Goal: Task Accomplishment & Management: Manage account settings

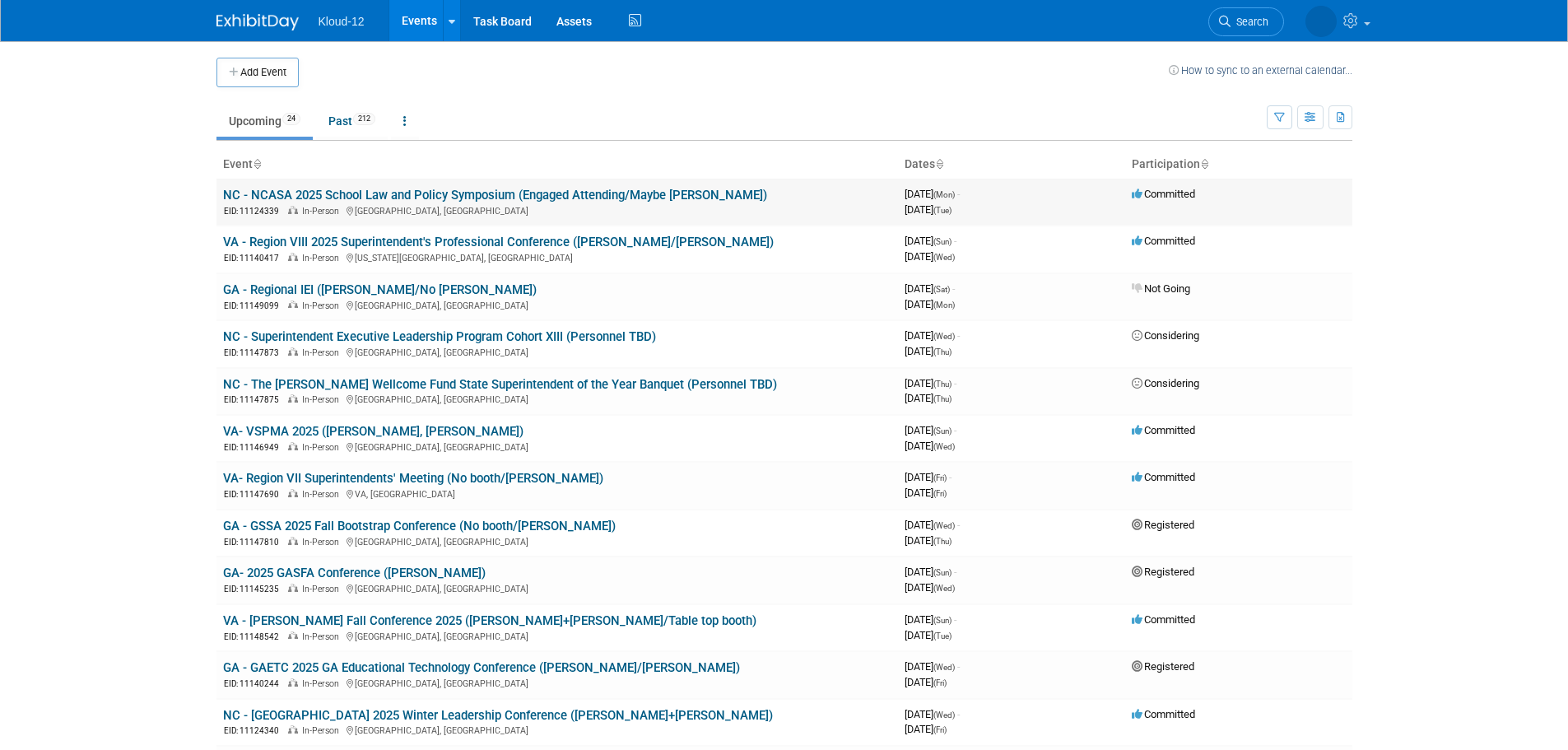
click at [295, 195] on link "NC - NCASA 2025 School Law and Policy Symposium (Engaged Attending/Maybe [PERSO…" at bounding box center [495, 195] width 544 height 15
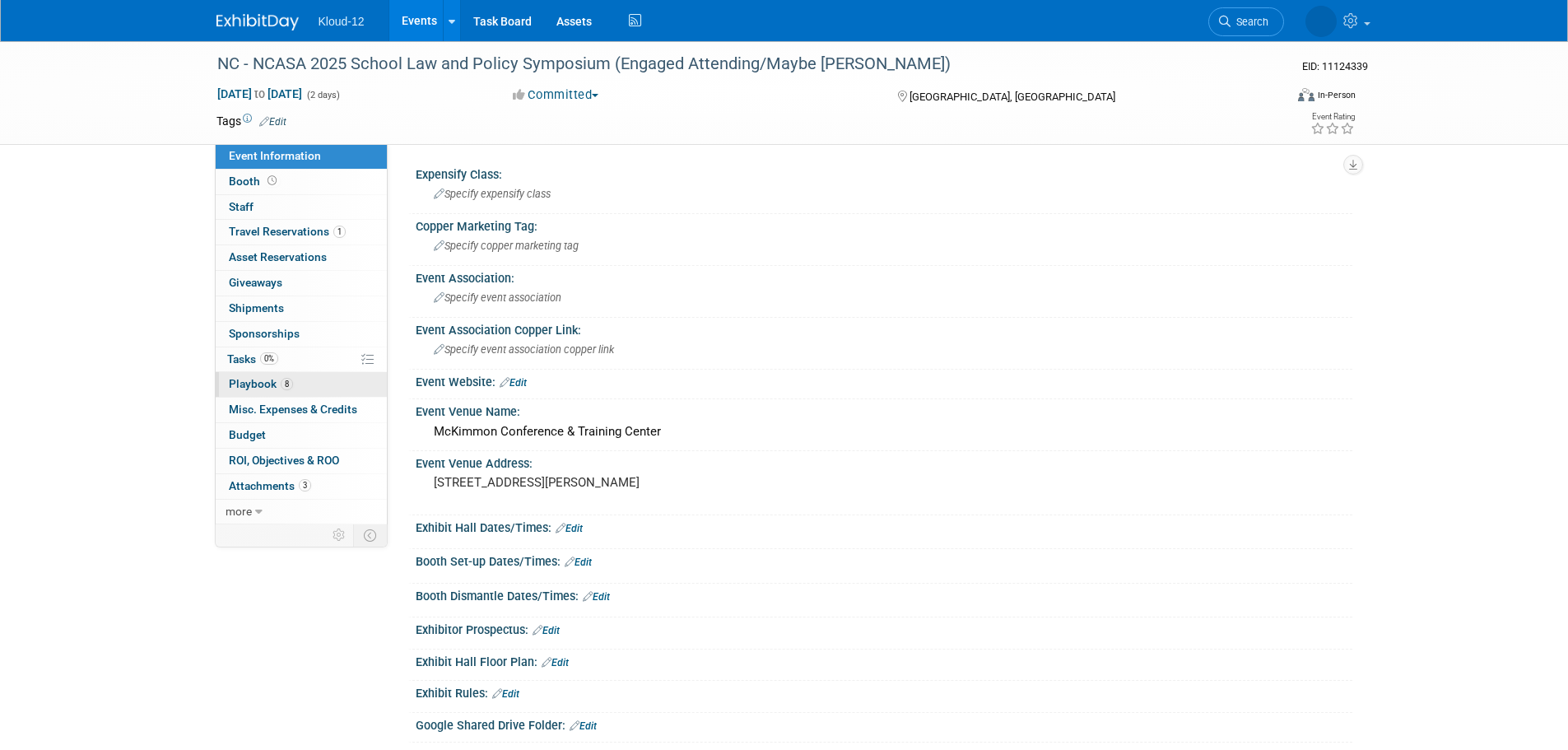
click at [243, 372] on link "8 Playbook 8" at bounding box center [300, 385] width 171 height 25
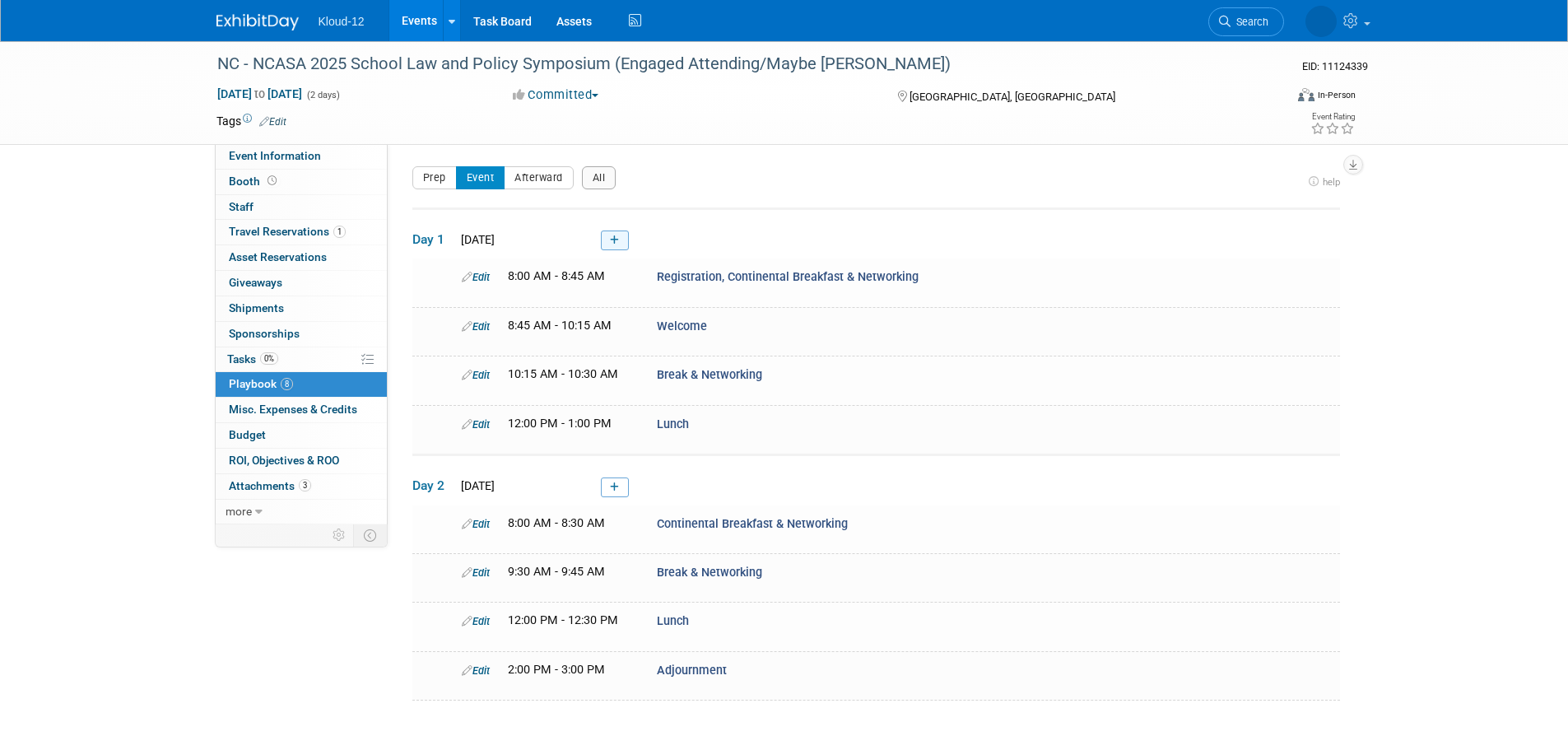
click at [617, 243] on icon at bounding box center [614, 240] width 9 height 10
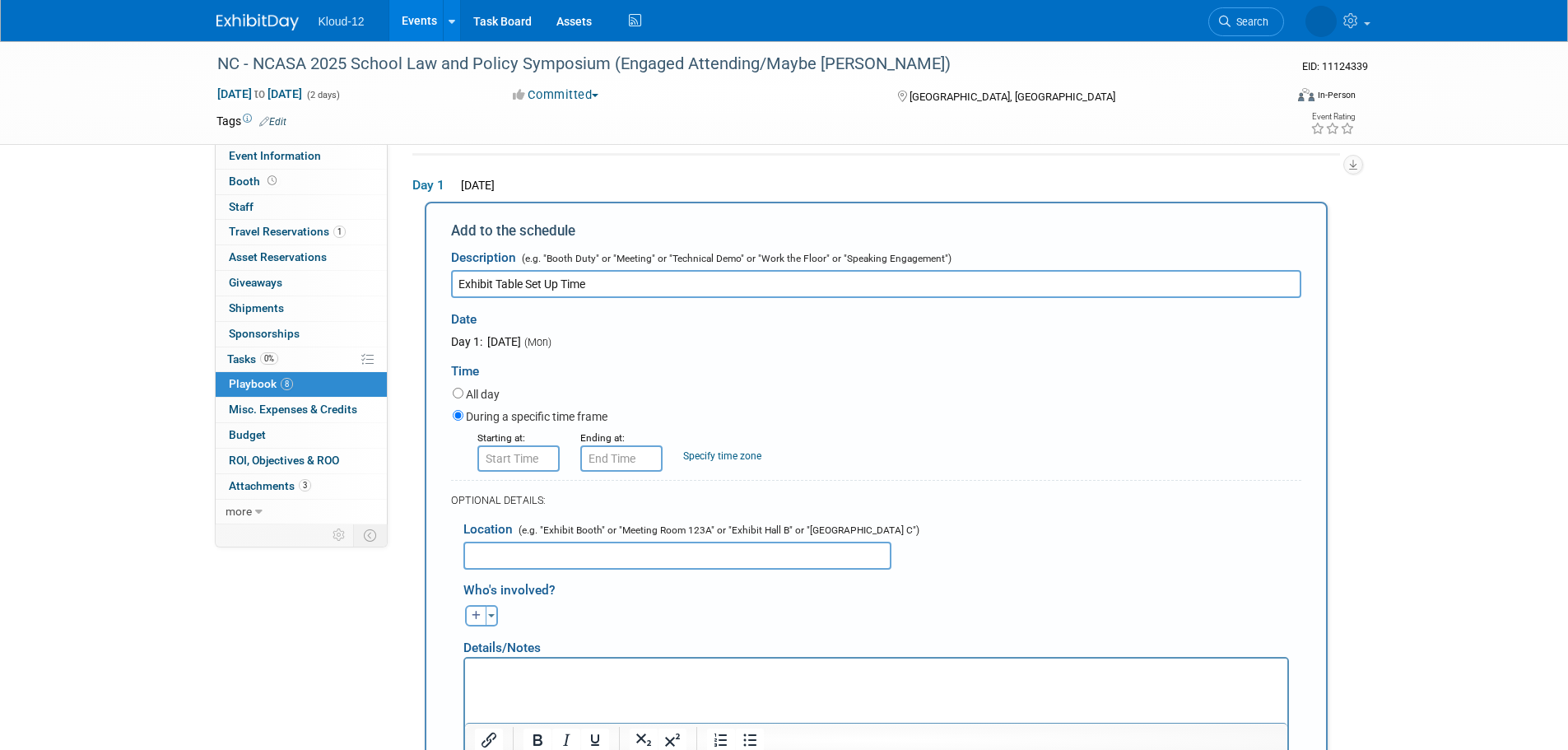
type input "Exhibit Table Set Up Time"
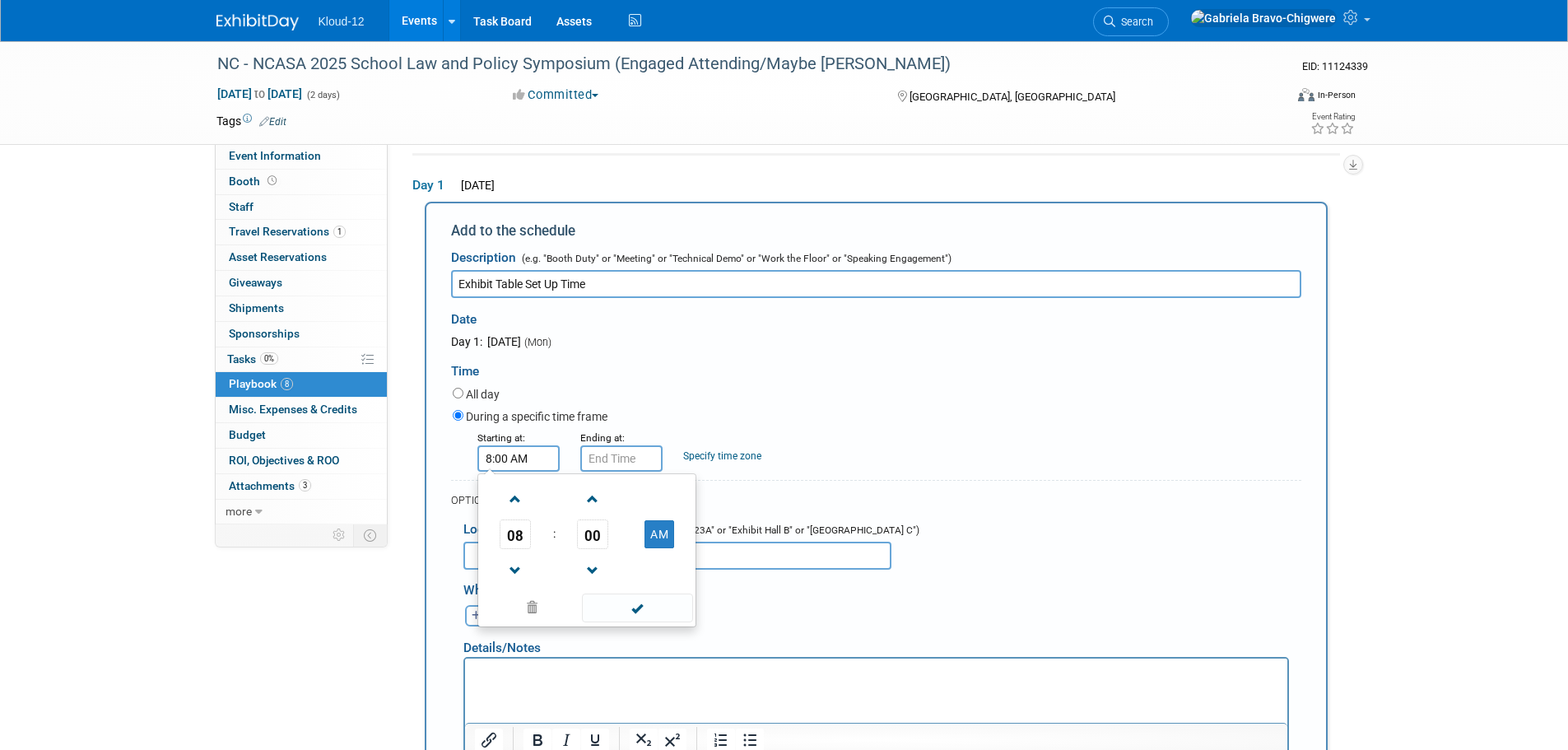
click at [512, 461] on input "8:00 AM" at bounding box center [518, 459] width 83 height 27
click at [523, 571] on span at bounding box center [516, 571] width 29 height 29
click at [595, 540] on span "00" at bounding box center [592, 535] width 31 height 30
click at [595, 540] on td "30" at bounding box center [613, 543] width 53 height 44
type input "7:30 AM"
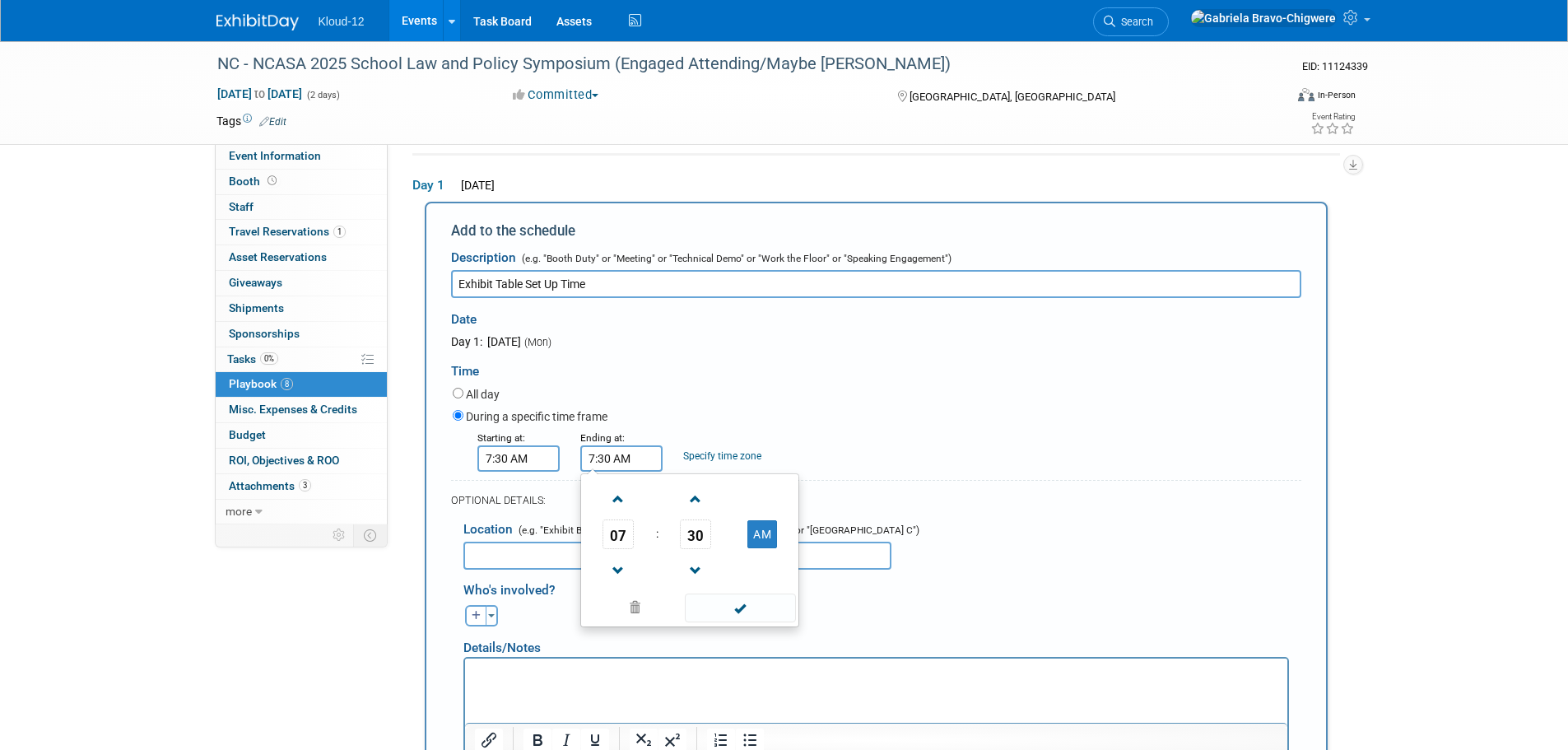
click at [622, 460] on input "7:30 AM" at bounding box center [622, 459] width 83 height 27
click at [621, 513] on span at bounding box center [618, 499] width 29 height 29
type input "8:30 AM"
click at [897, 466] on div "Starting at: 7:30 AM Ending at: 8:30 AM 08 : 30 AM 12 01 02 03 04 05 06 07 08 0…" at bounding box center [877, 450] width 874 height 43
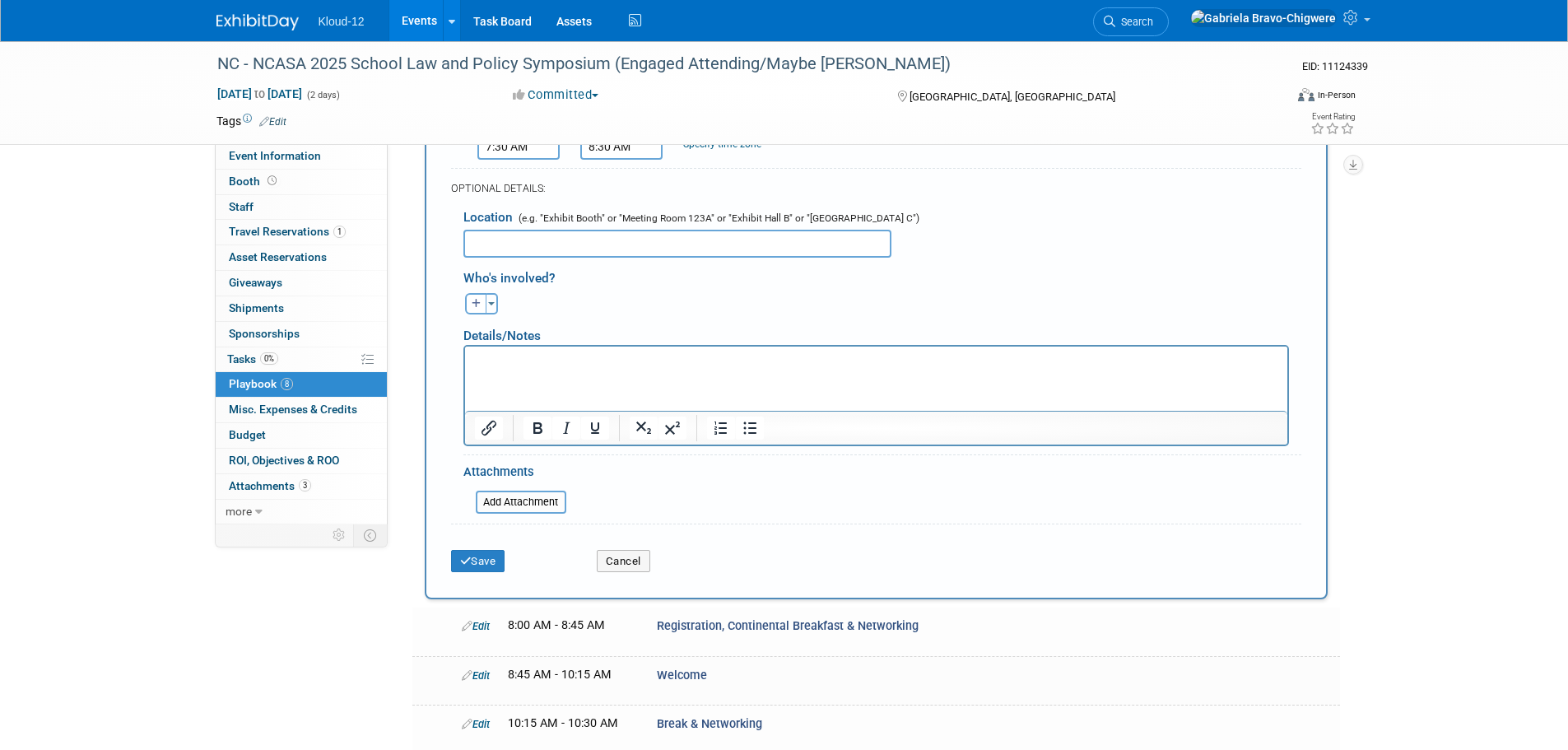
scroll to position [411, 0]
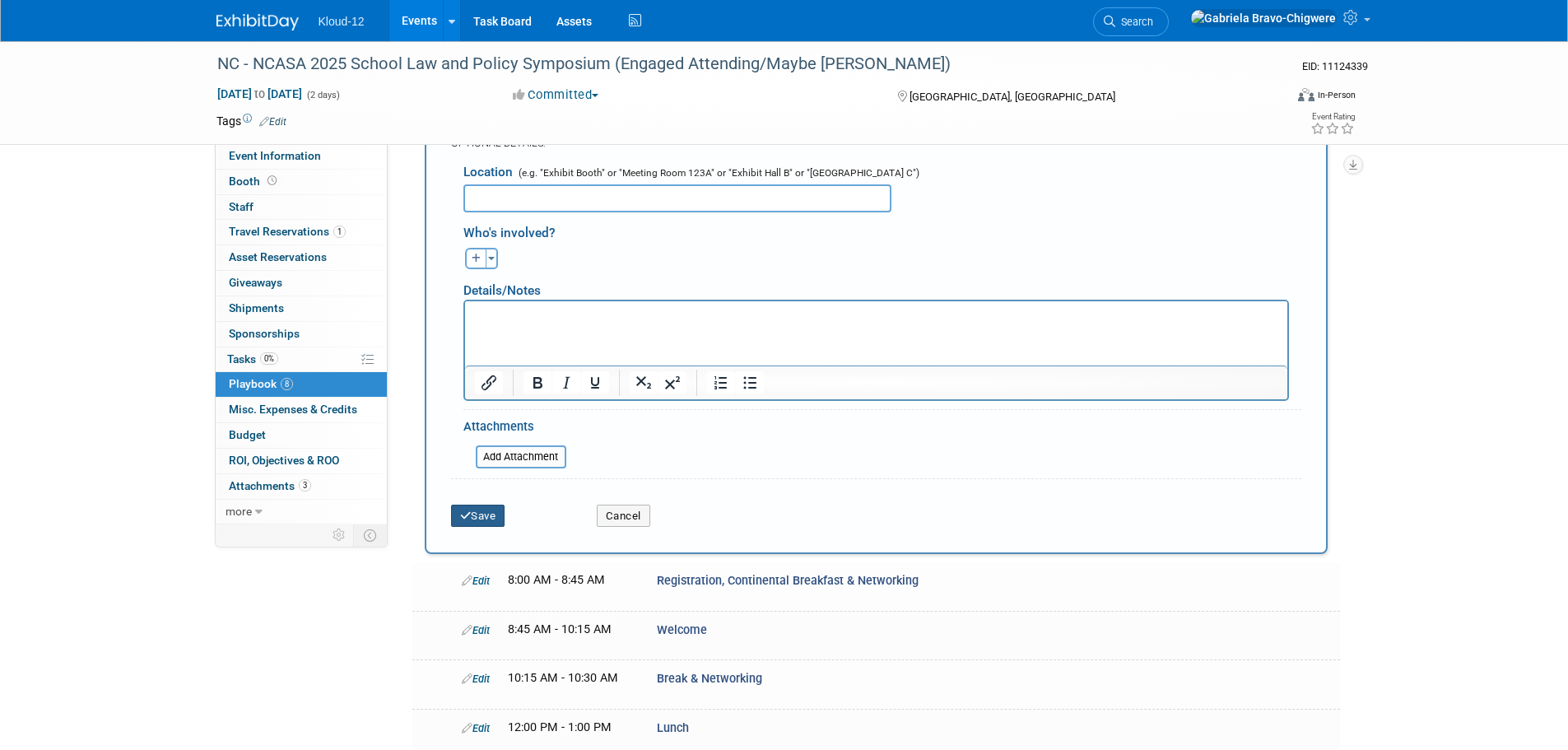
click at [476, 512] on button "Save" at bounding box center [478, 516] width 54 height 23
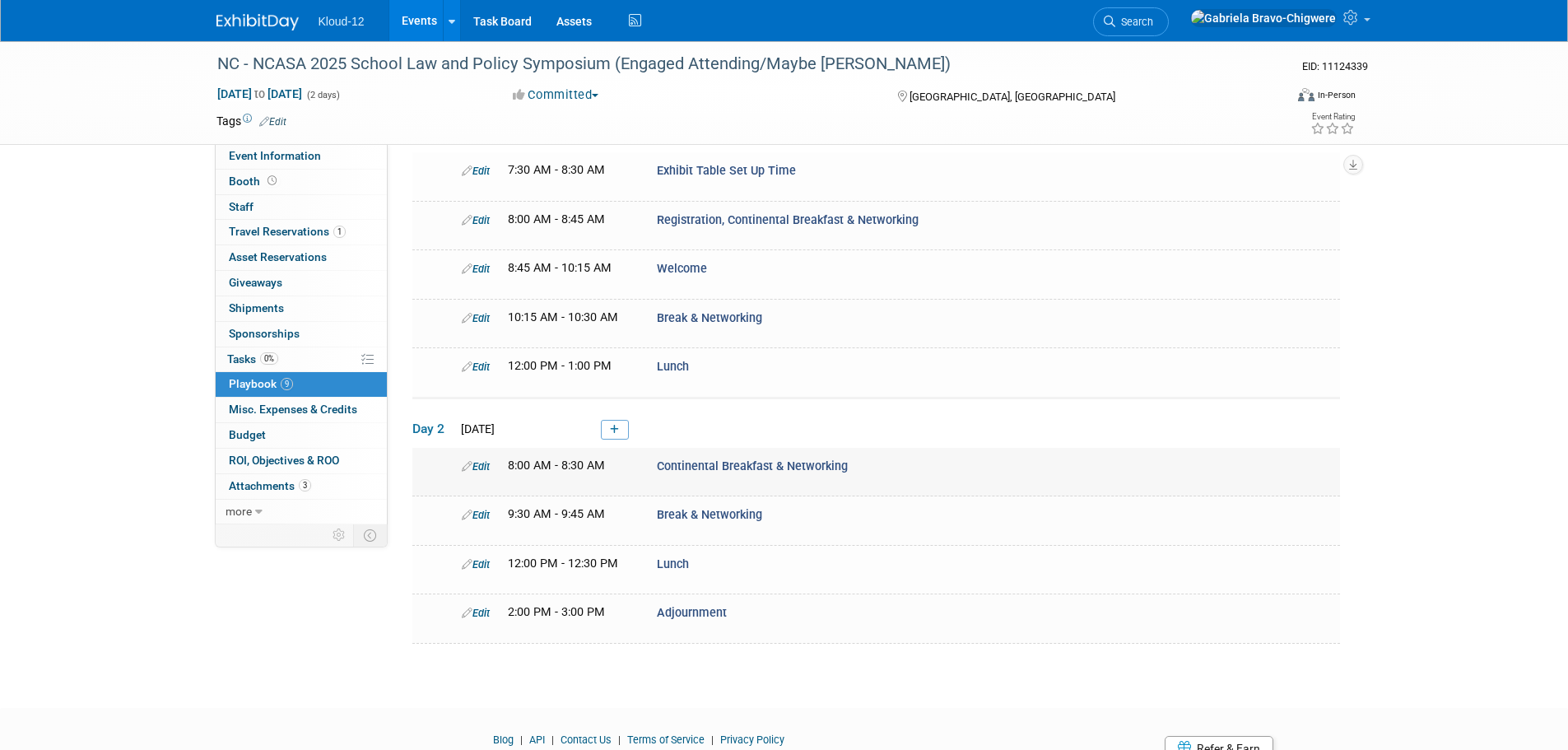
scroll to position [135, 0]
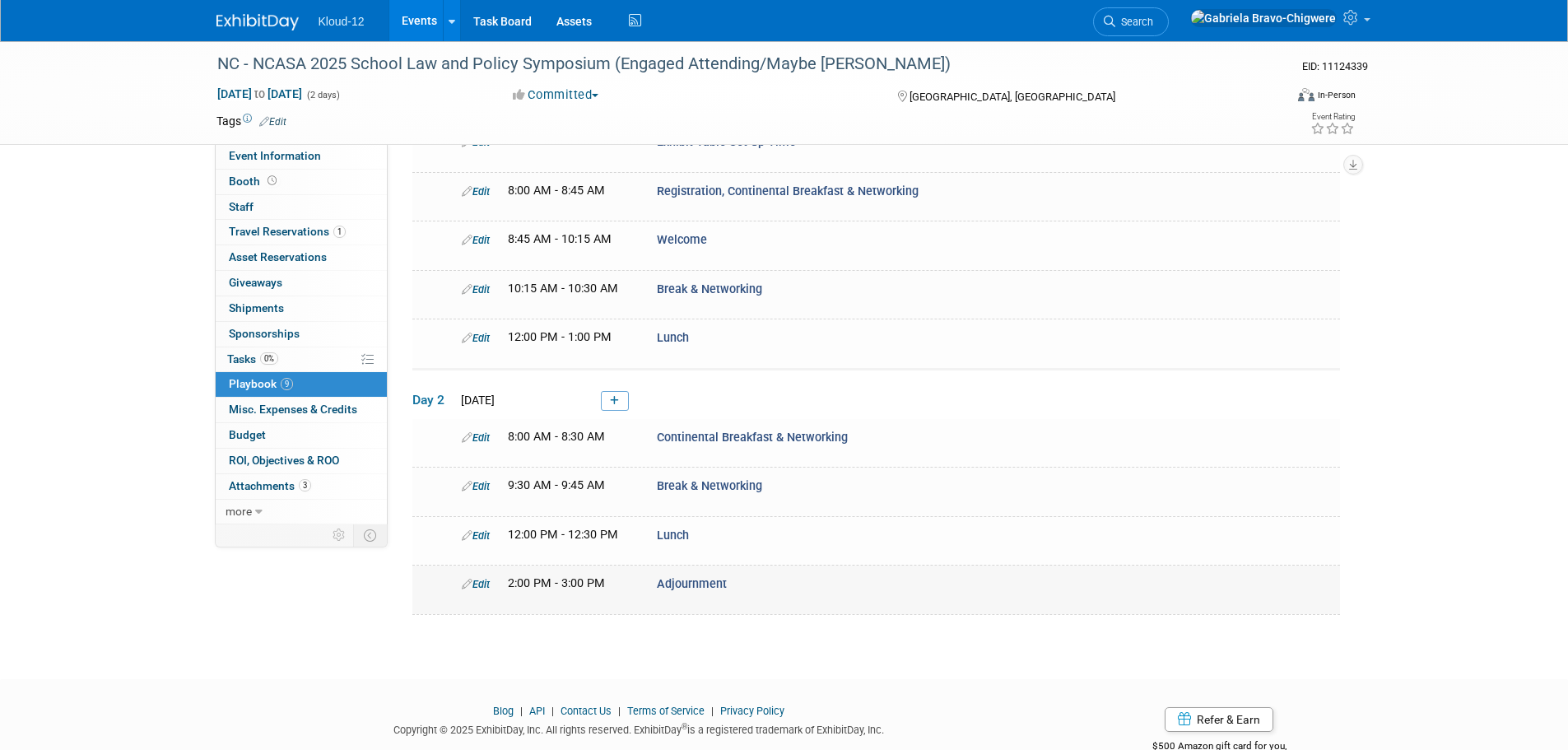
click at [457, 582] on div "Edit" at bounding box center [472, 584] width 46 height 17
click at [464, 579] on icon at bounding box center [466, 584] width 11 height 11
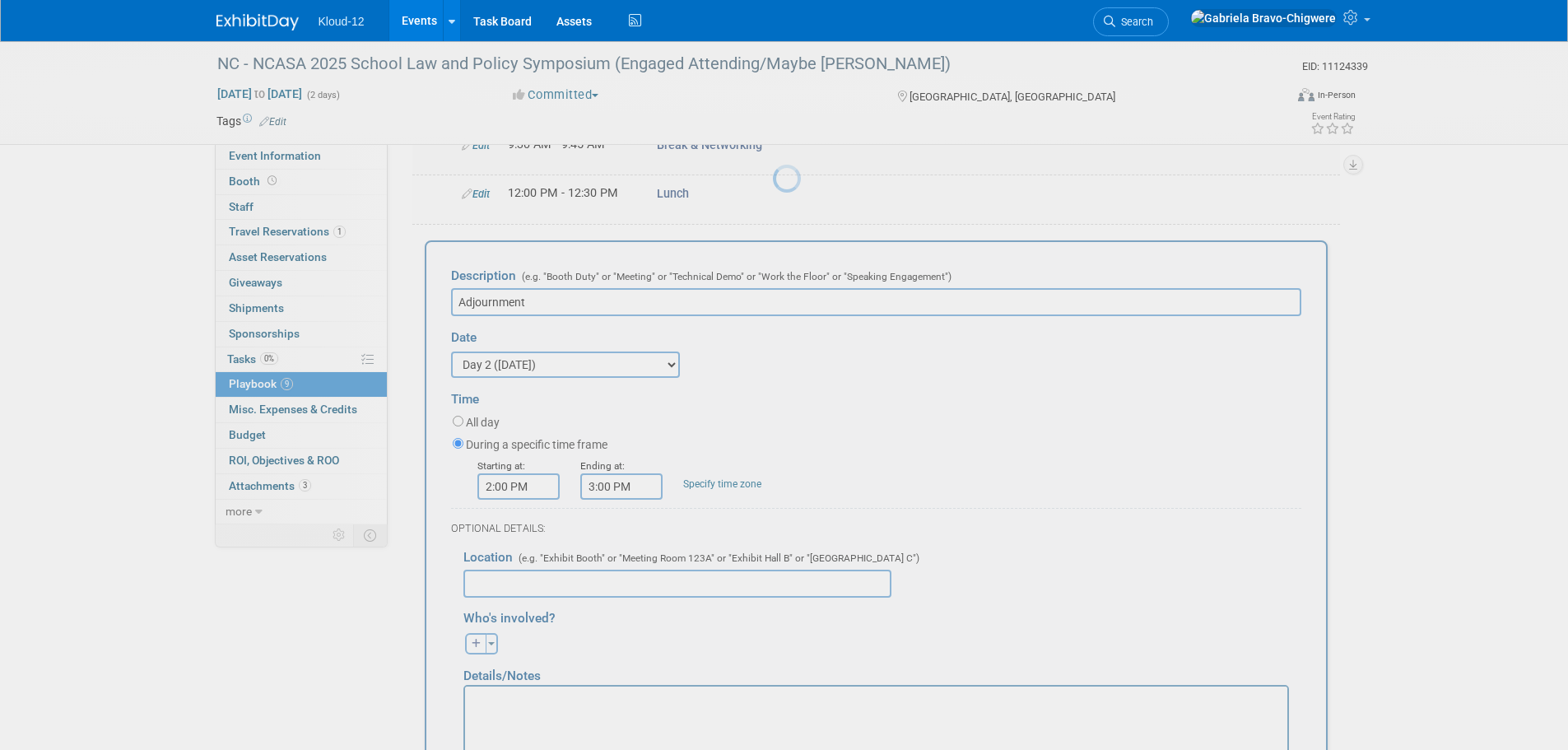
scroll to position [511, 0]
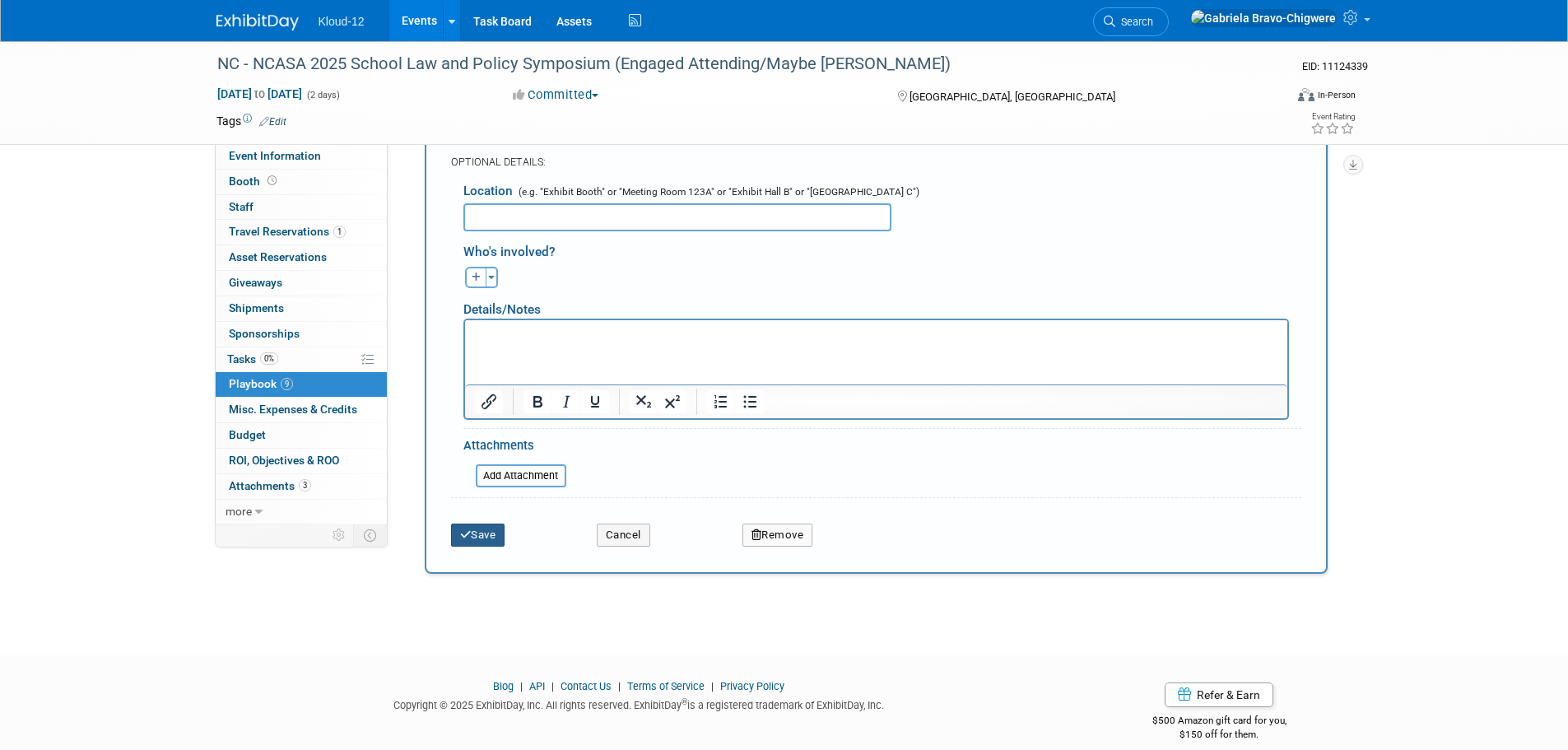
type input "Adjournment/Booth Break Down"
click at [494, 530] on button "Save" at bounding box center [478, 535] width 54 height 23
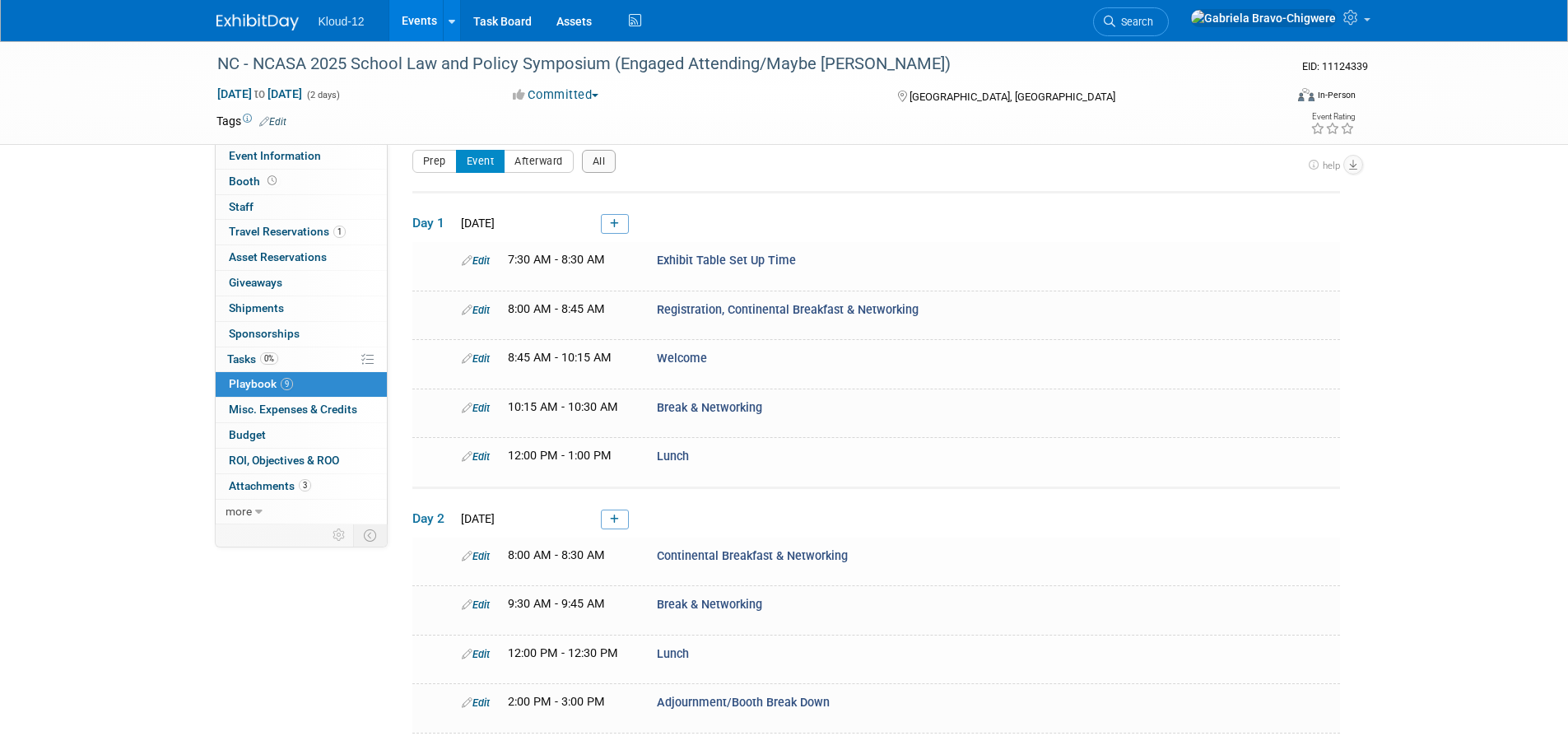
scroll to position [176, 0]
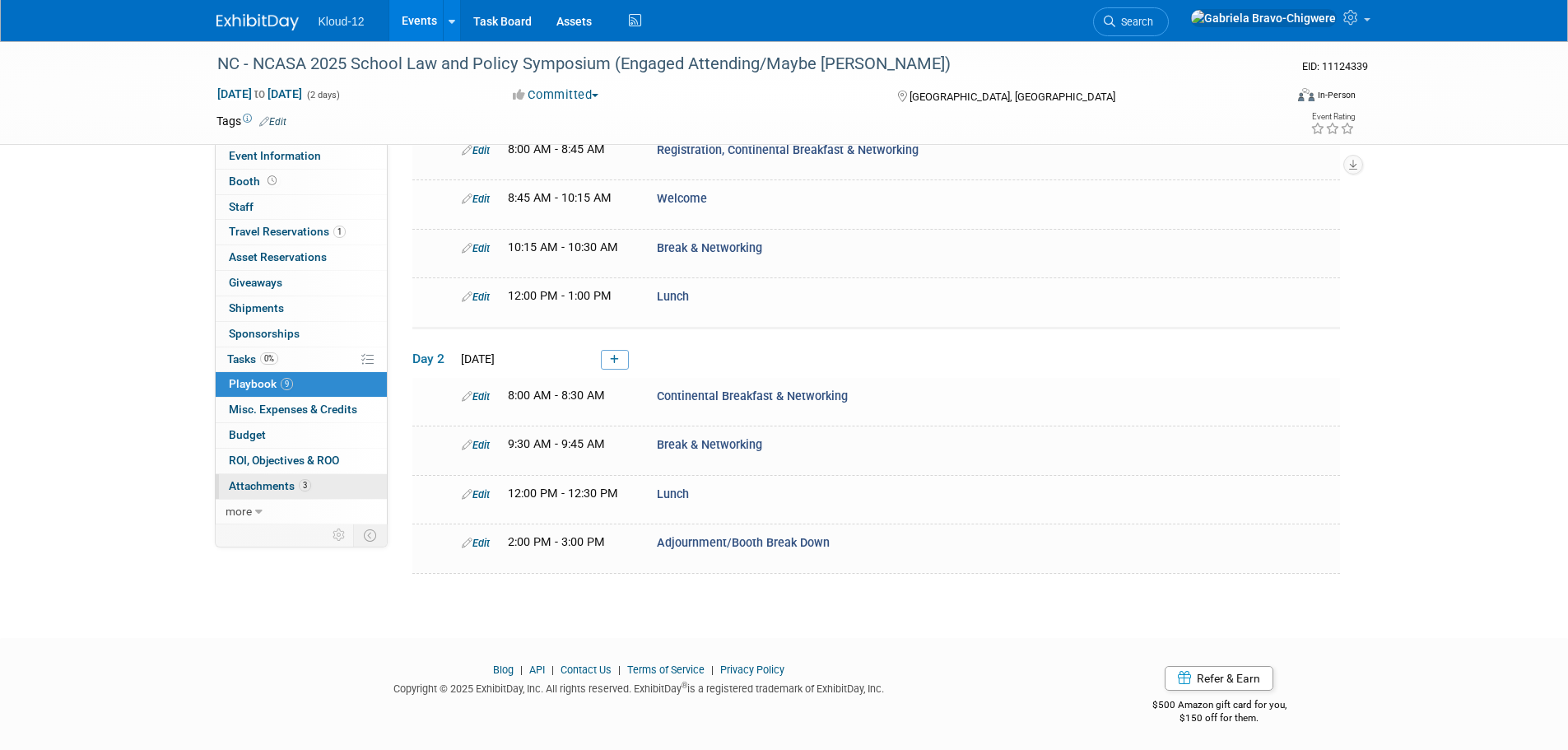
click at [274, 487] on span "Attachments 3" at bounding box center [270, 486] width 83 height 13
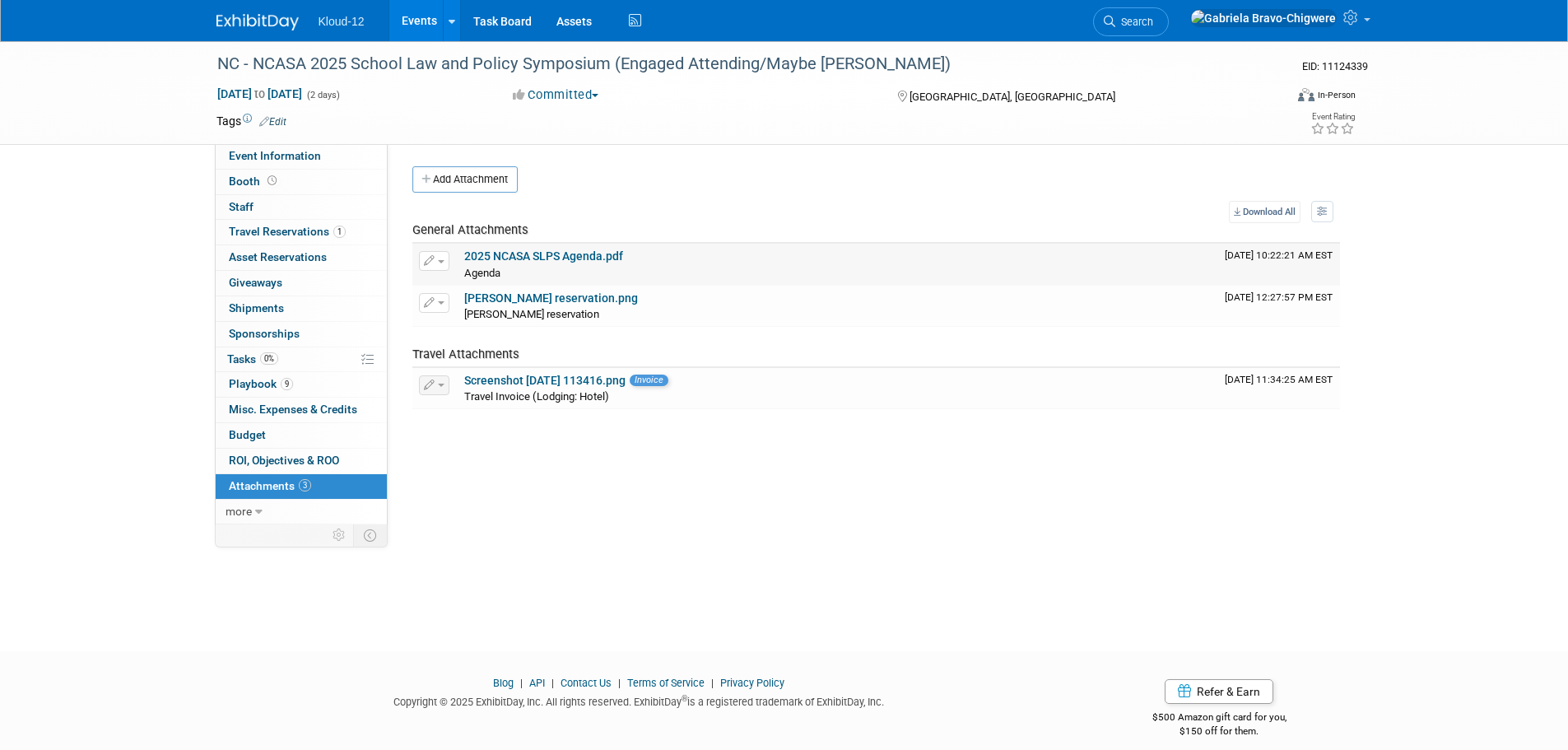
click at [588, 255] on link "2025 NCASA SLPS Agenda.pdf" at bounding box center [543, 256] width 159 height 13
click at [430, 258] on icon "button" at bounding box center [430, 261] width 12 height 11
click at [446, 338] on button "Delete Attachment" at bounding box center [492, 345] width 129 height 23
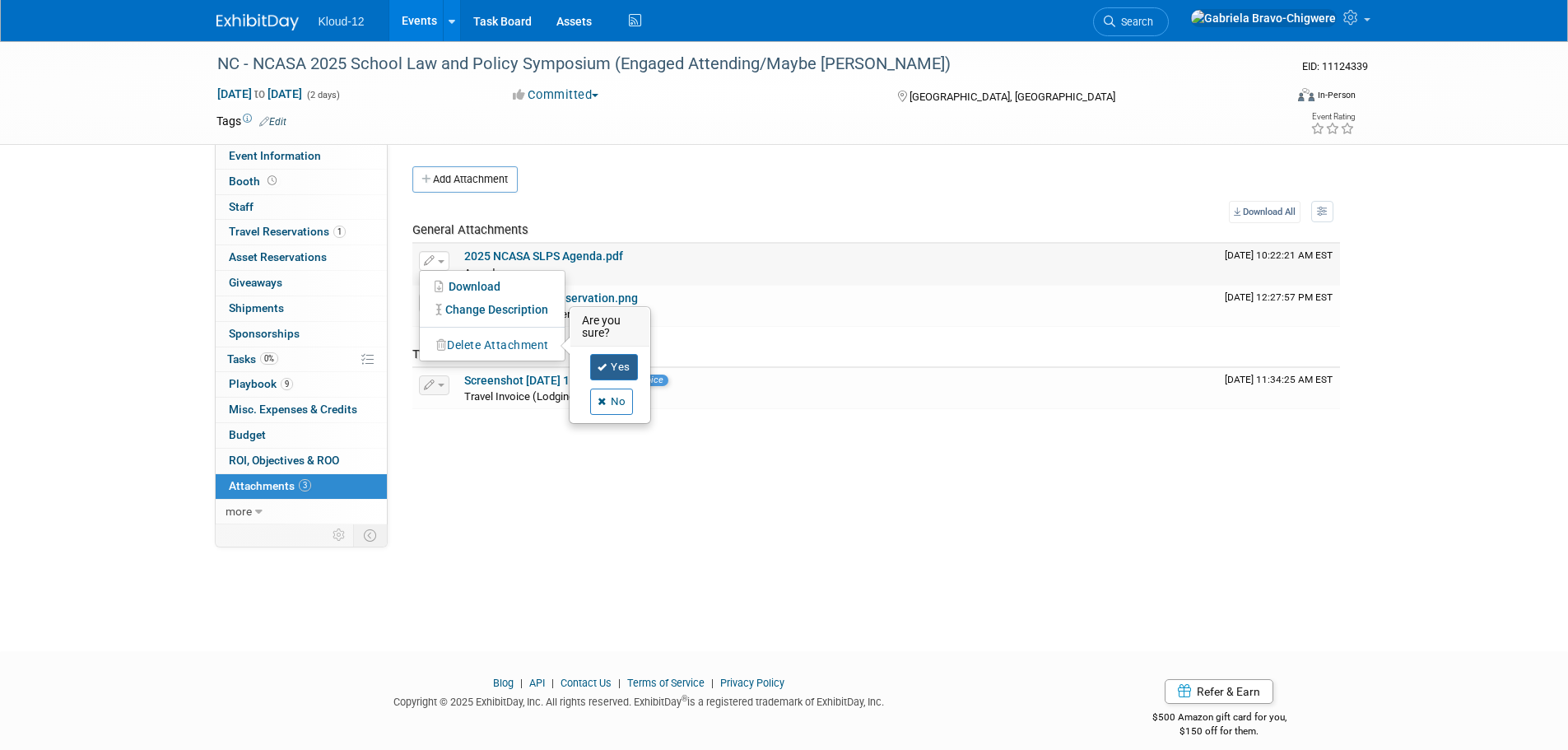
click at [612, 365] on link "Yes" at bounding box center [613, 367] width 48 height 27
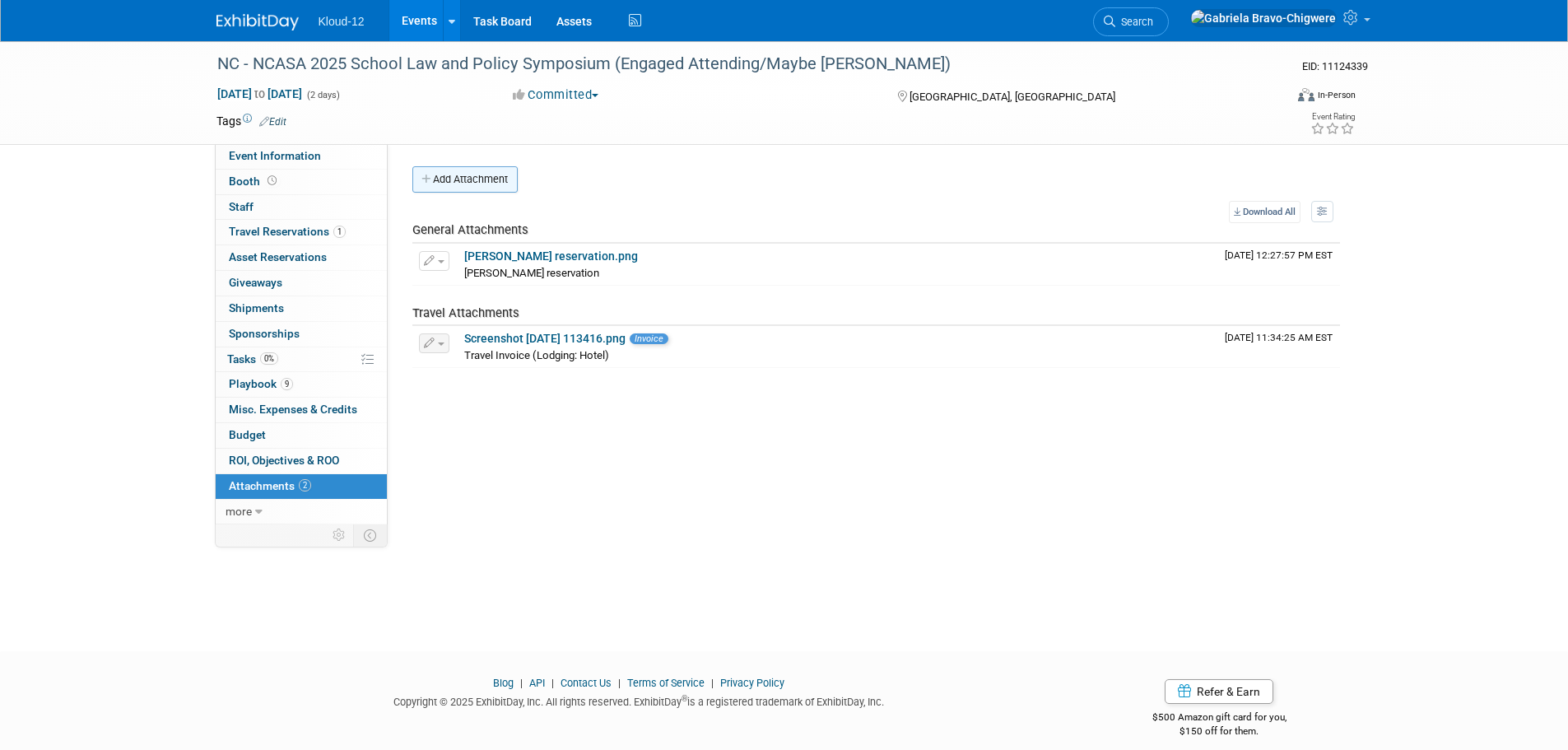
click at [455, 169] on button "Add Attachment" at bounding box center [465, 179] width 105 height 27
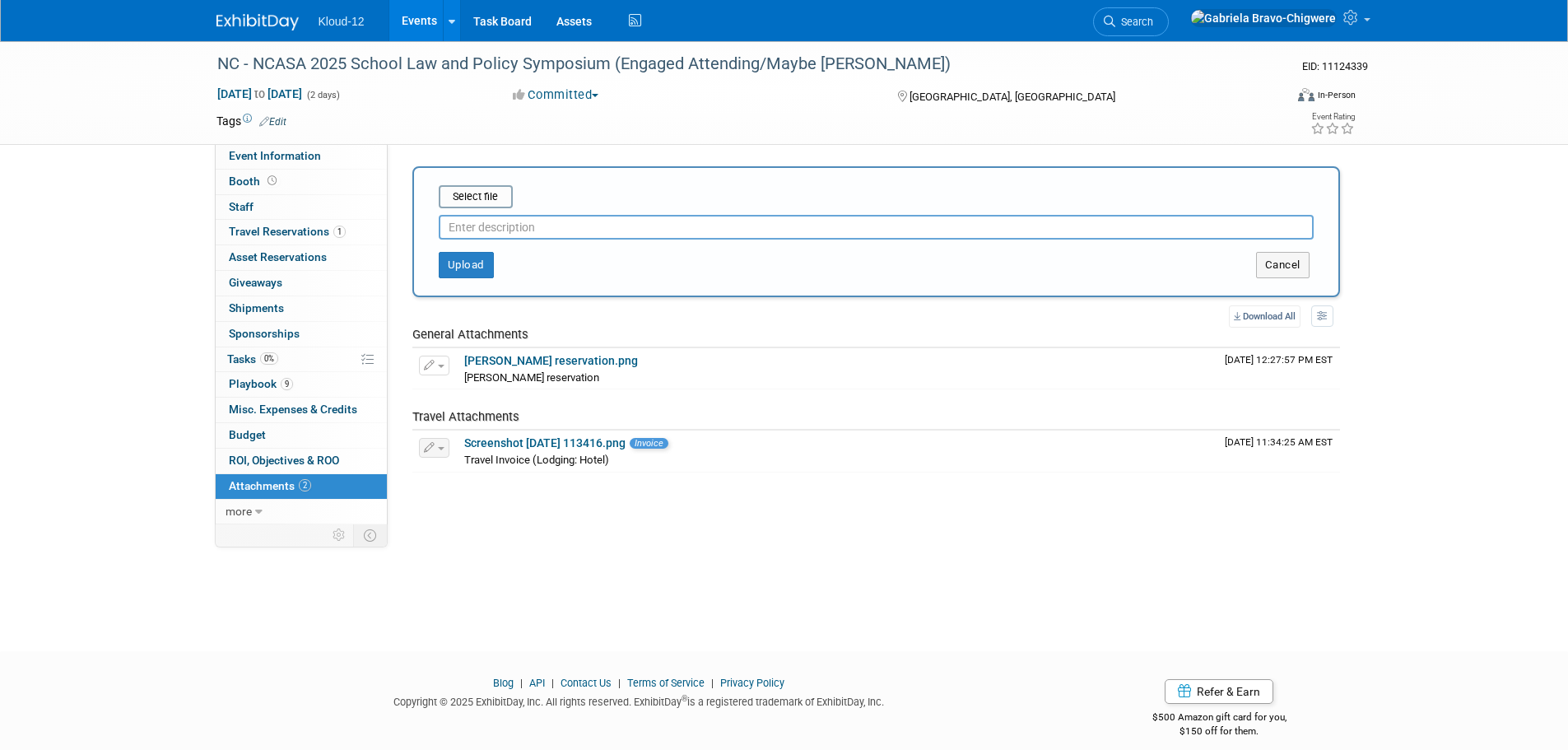
click at [512, 229] on input "text" at bounding box center [876, 227] width 875 height 25
type input "Agenda"
click at [466, 271] on button "Upload" at bounding box center [466, 265] width 55 height 27
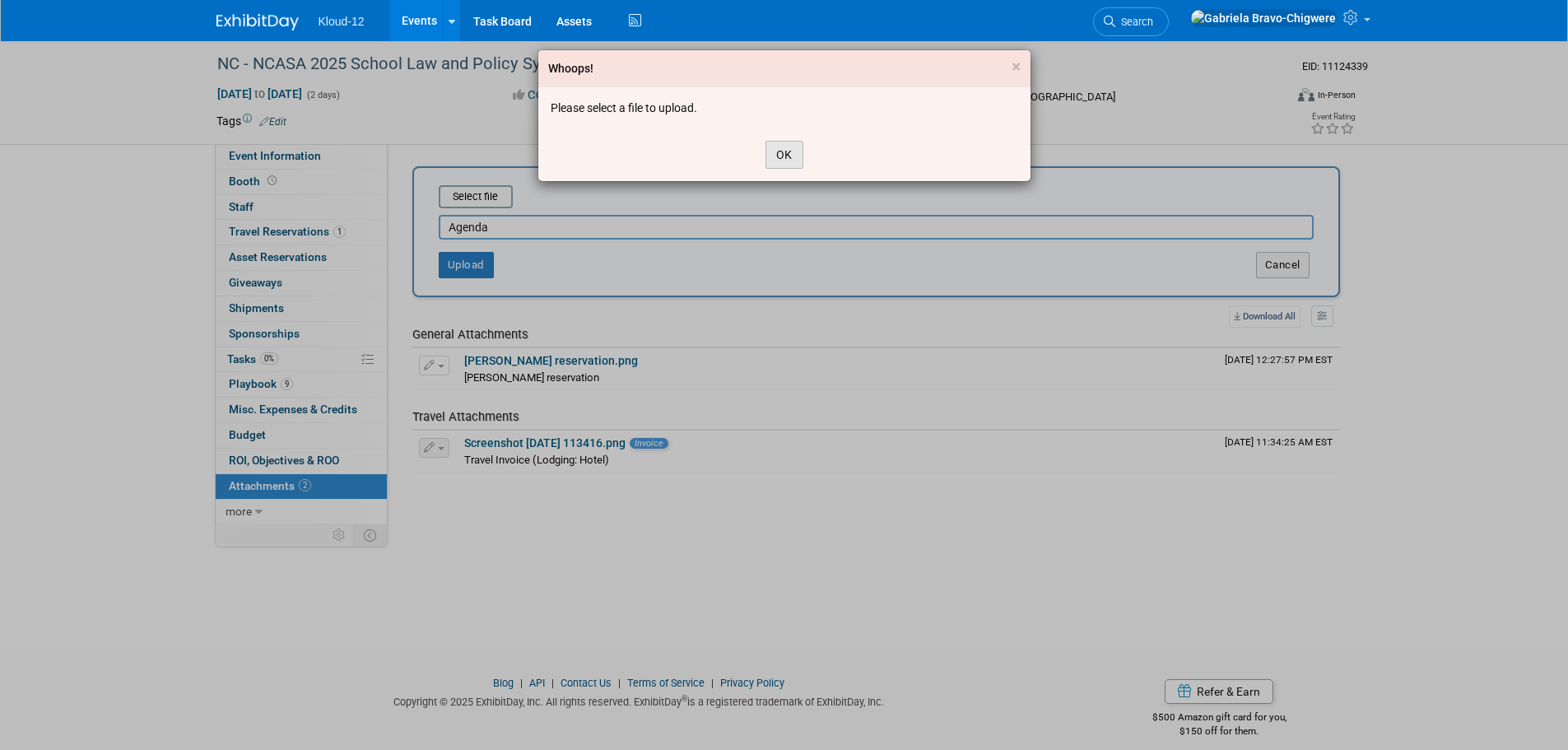
click at [777, 145] on button "OK" at bounding box center [784, 155] width 38 height 28
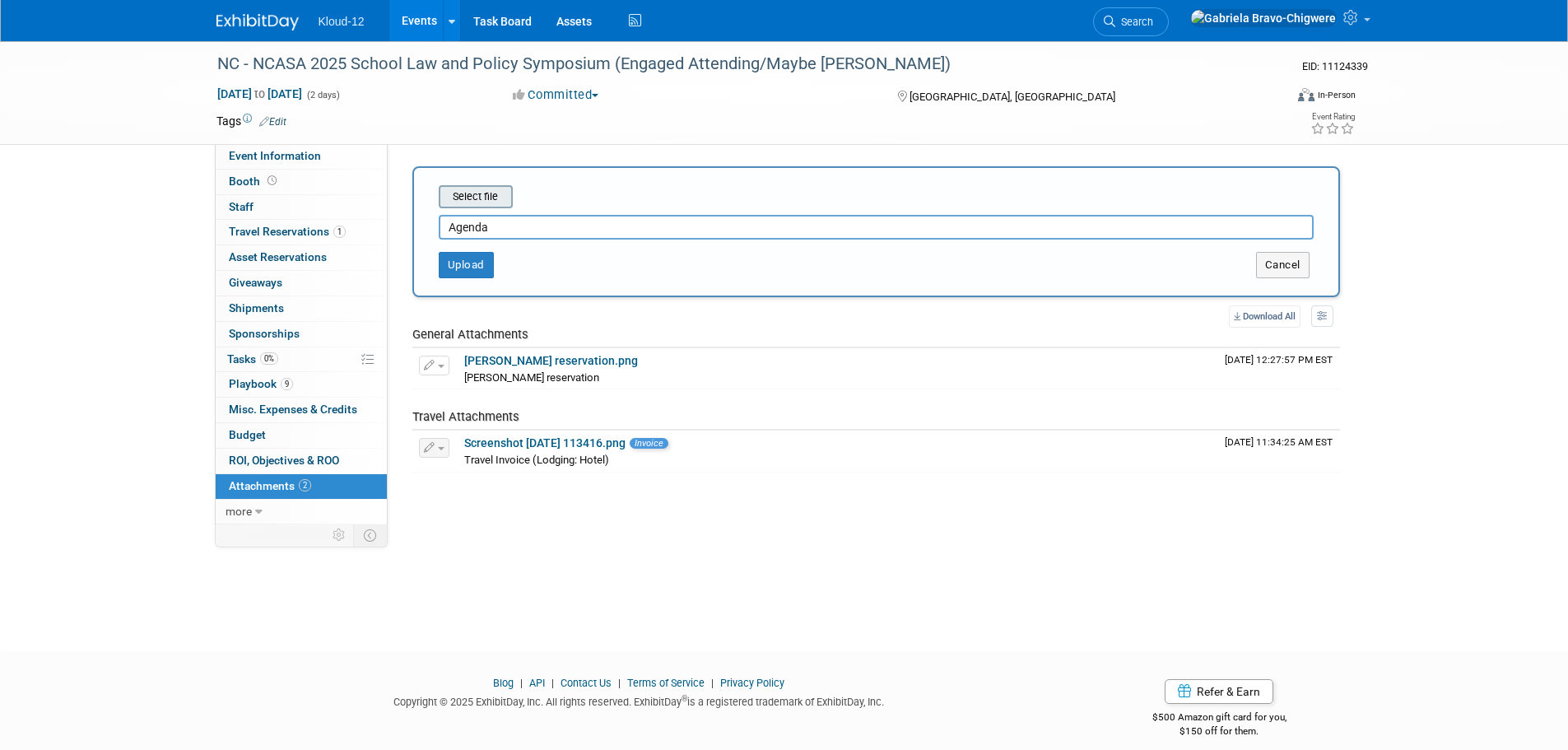
click at [444, 189] on input "file" at bounding box center [413, 197] width 196 height 20
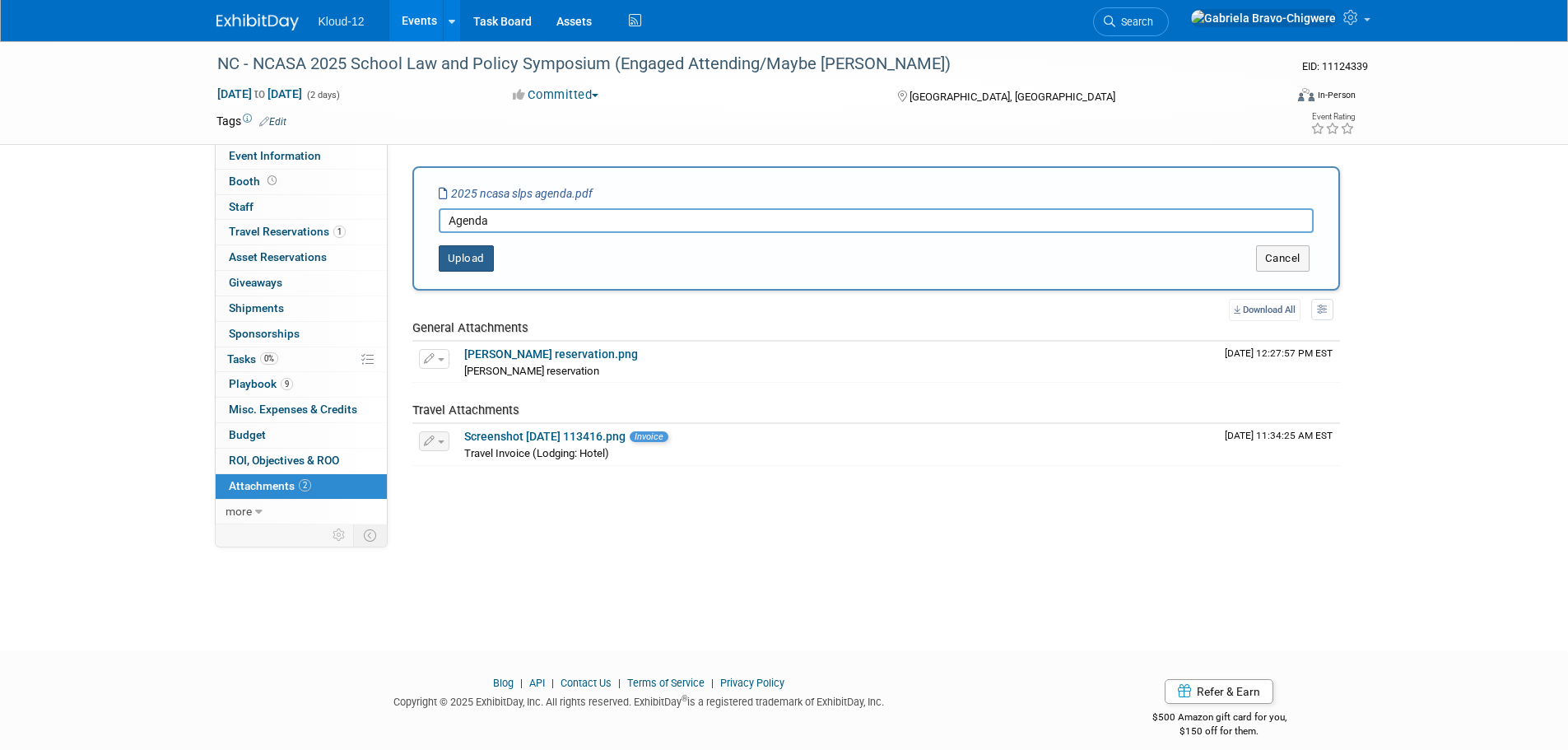
click at [469, 249] on button "Upload" at bounding box center [466, 259] width 55 height 27
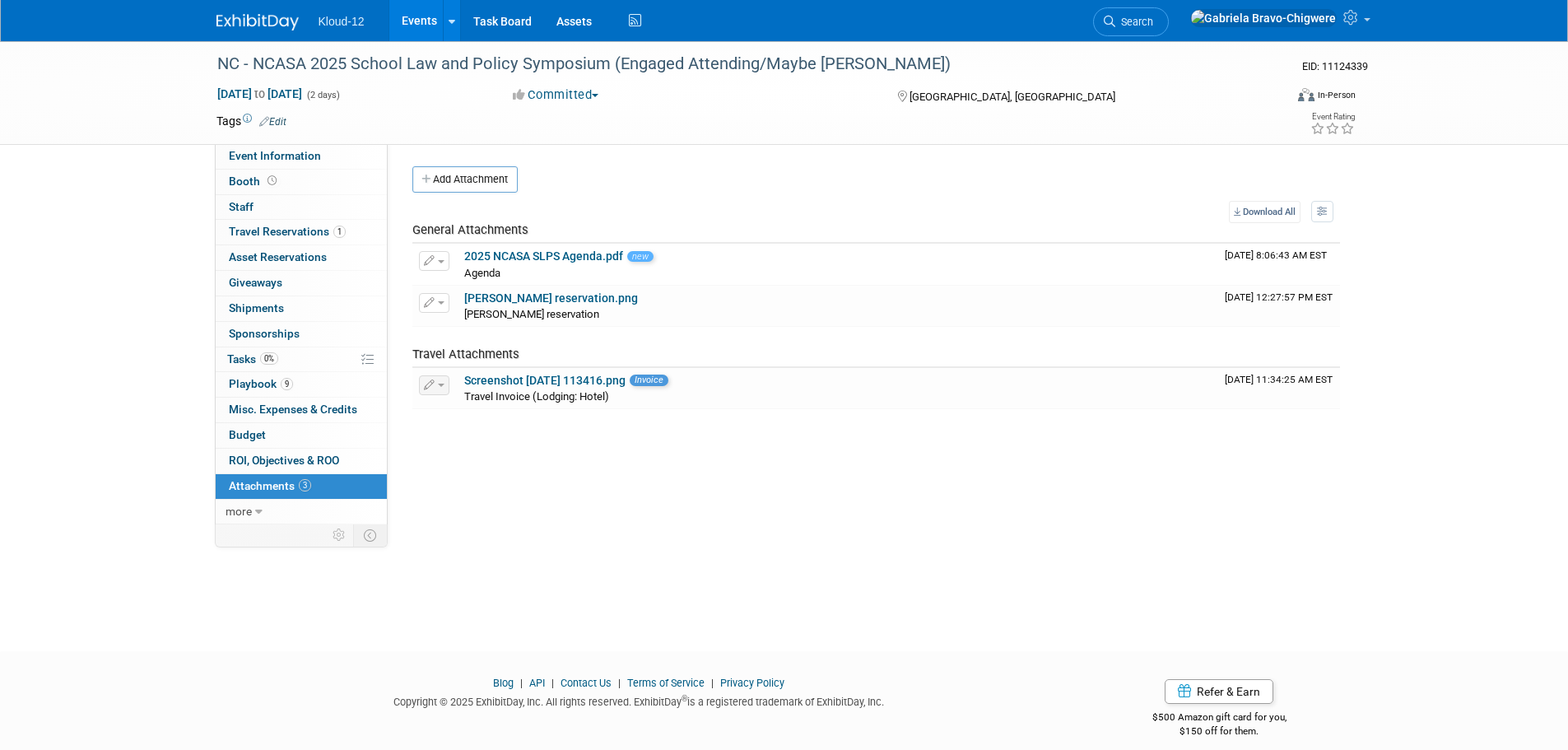
click at [255, 33] on div "Kloud-12 Events Add Event Bulk Upload Events Shareable Event Boards Recently Vi…" at bounding box center [784, 20] width 1136 height 41
click at [255, 28] on img at bounding box center [257, 23] width 83 height 17
